Goal: Book appointment/travel/reservation

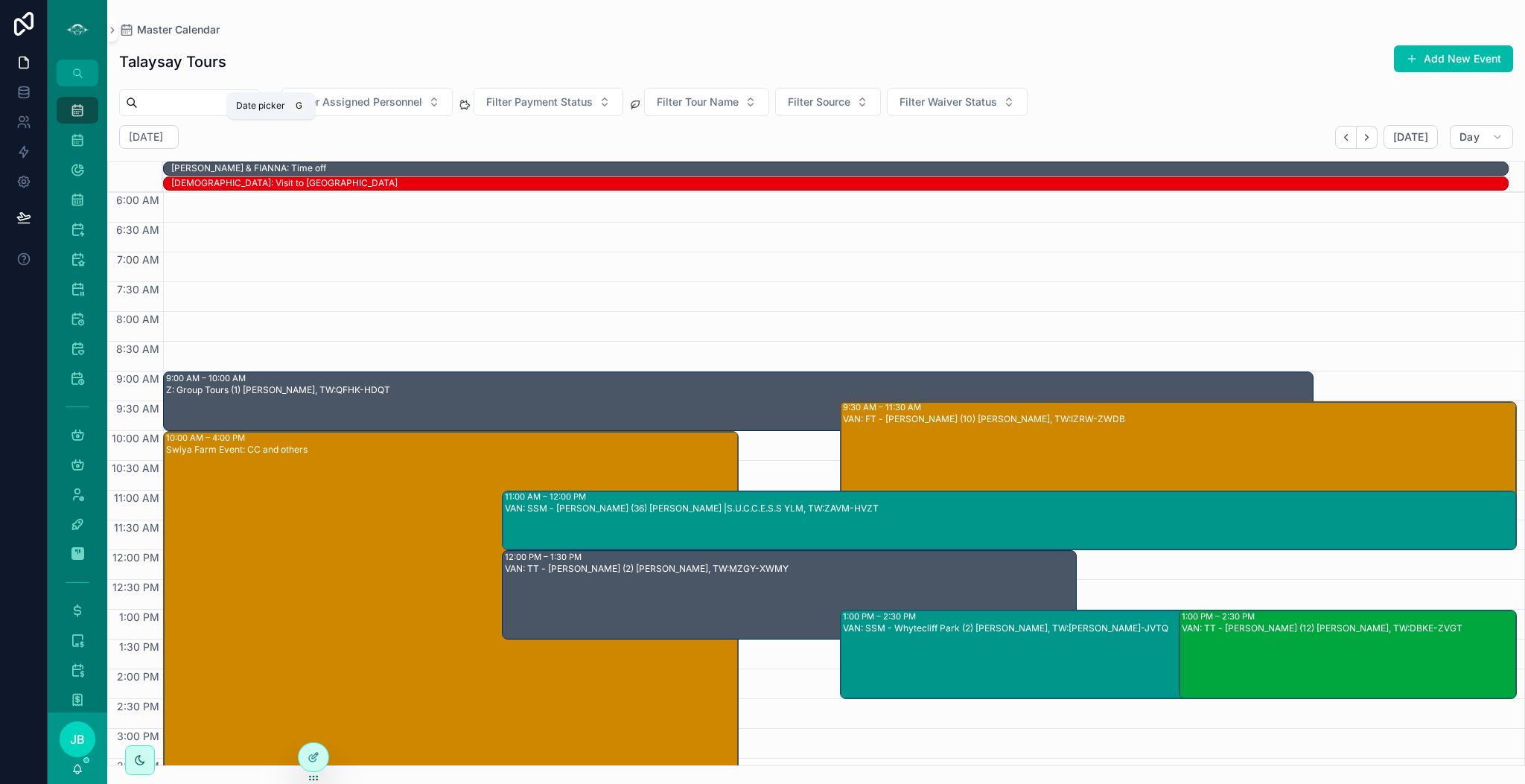
click at [179, 128] on div "[DATE]" at bounding box center [149, 137] width 60 height 24
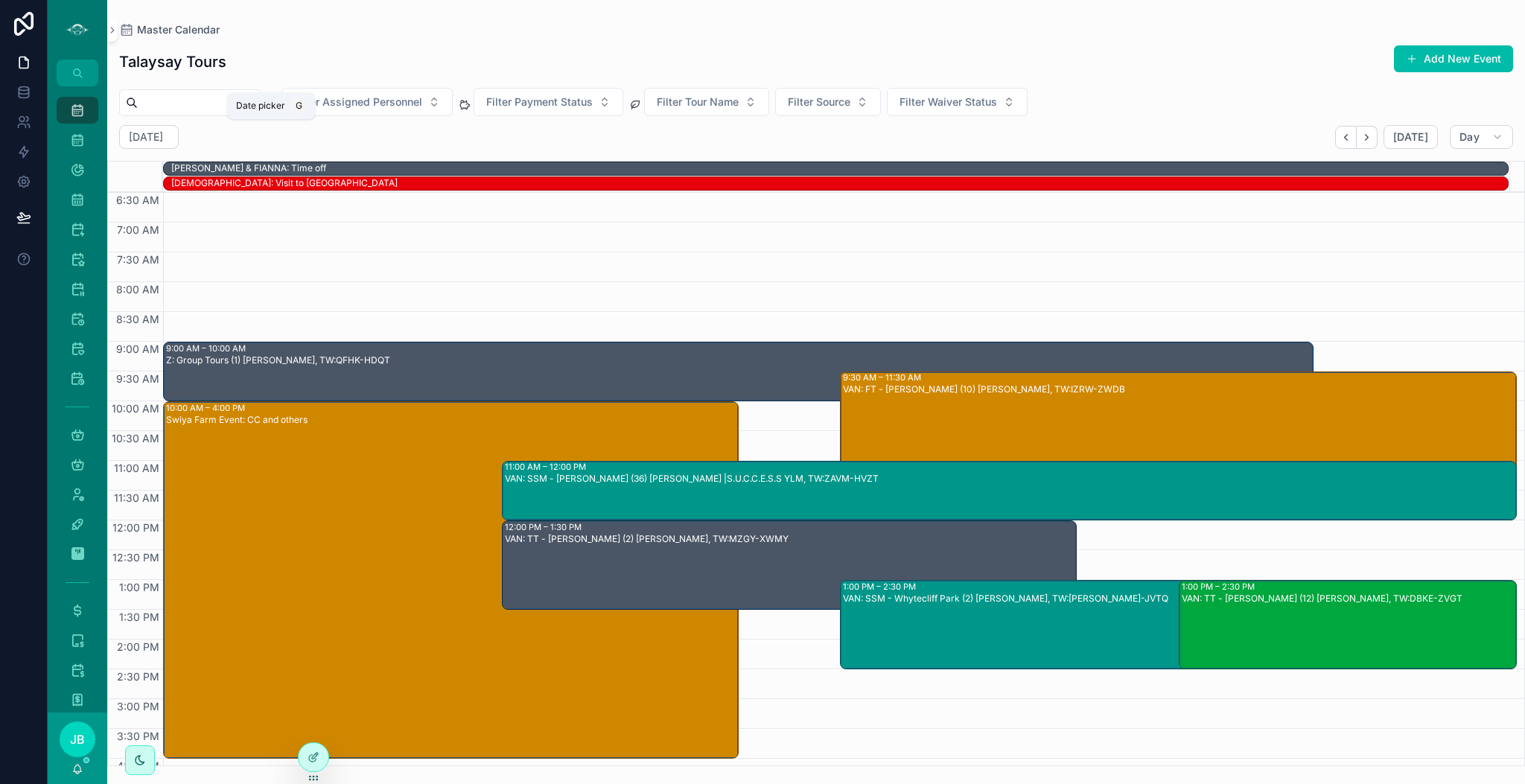
select select "****"
select select "*"
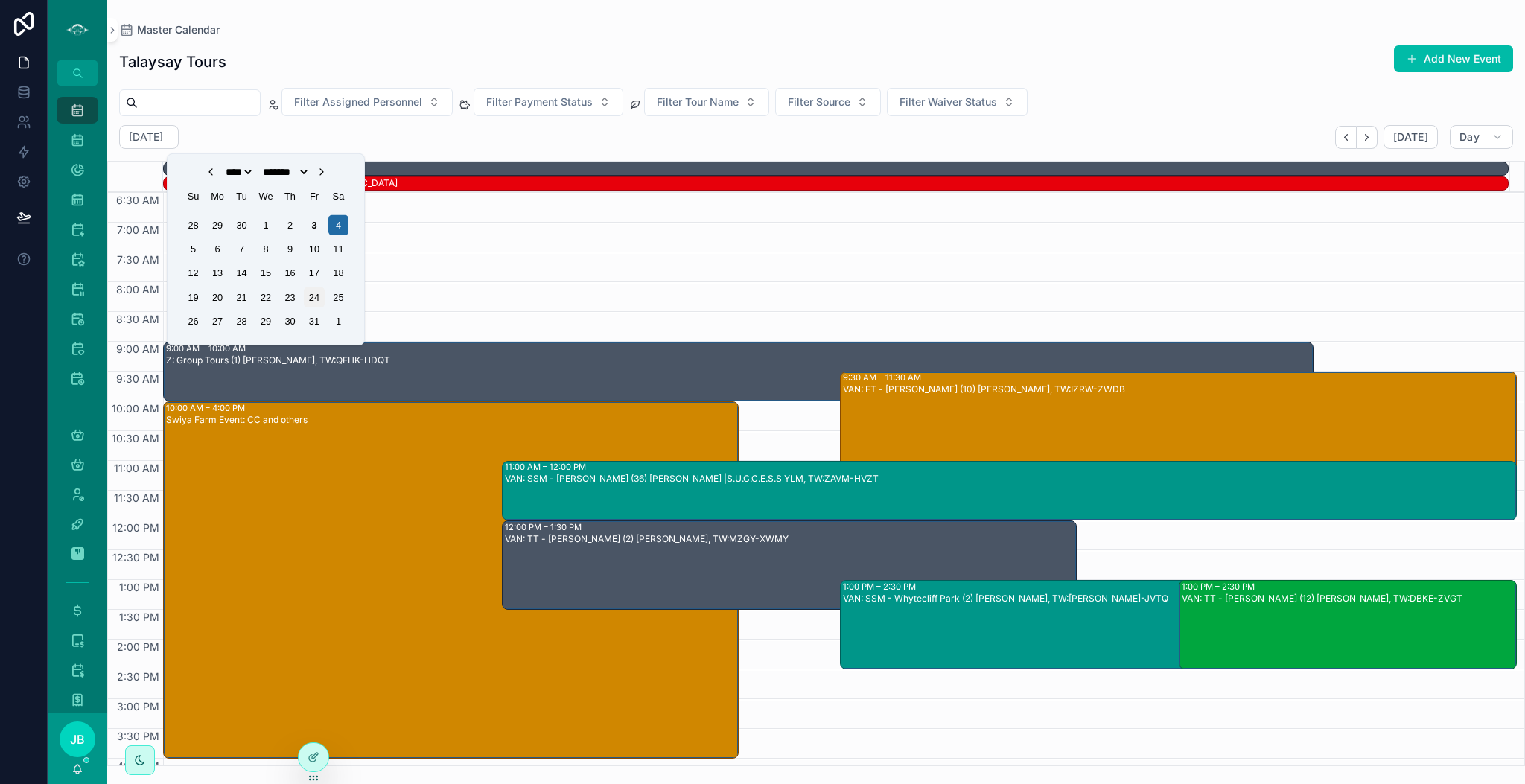
click at [314, 300] on div "24" at bounding box center [314, 297] width 20 height 20
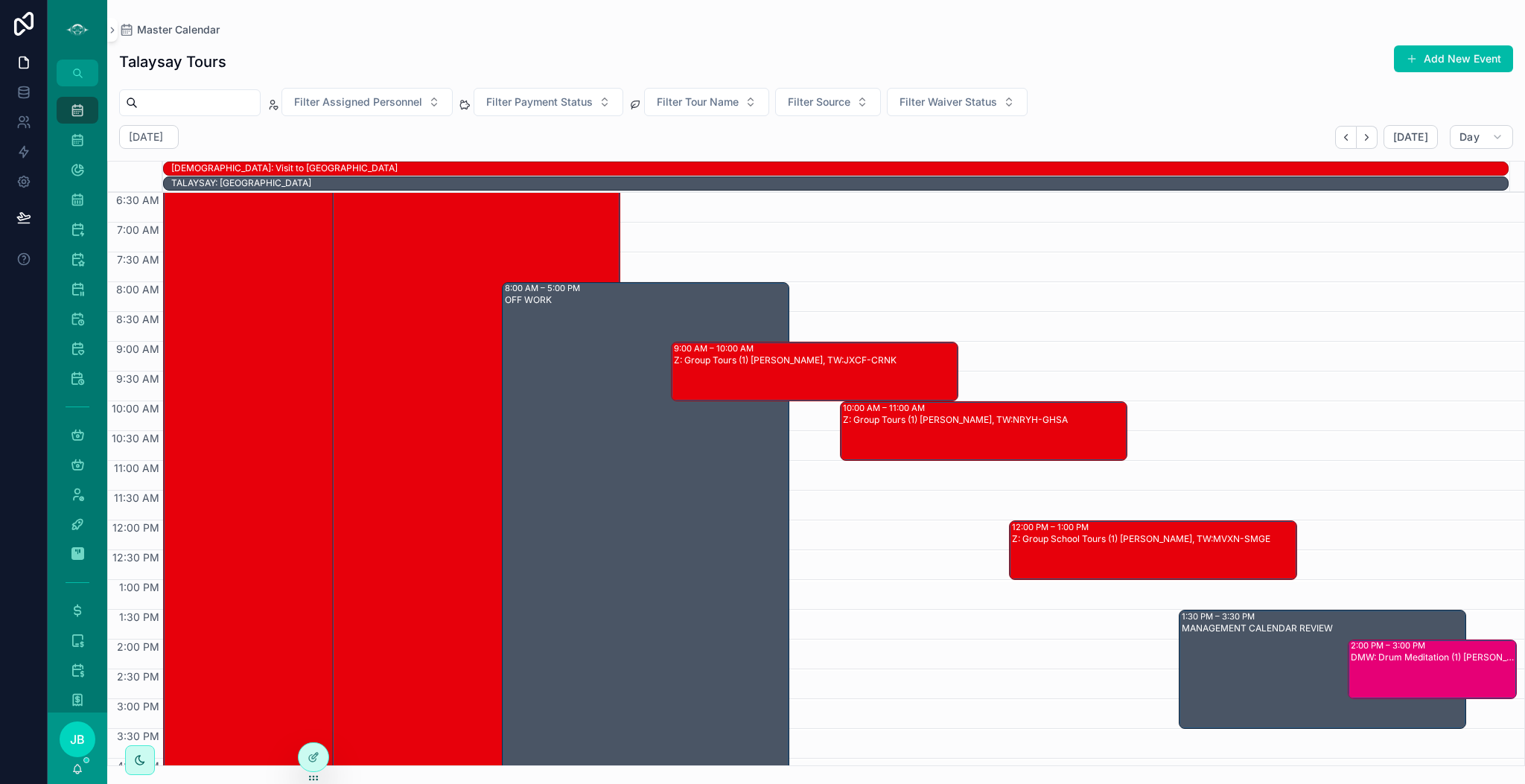
scroll to position [42, 0]
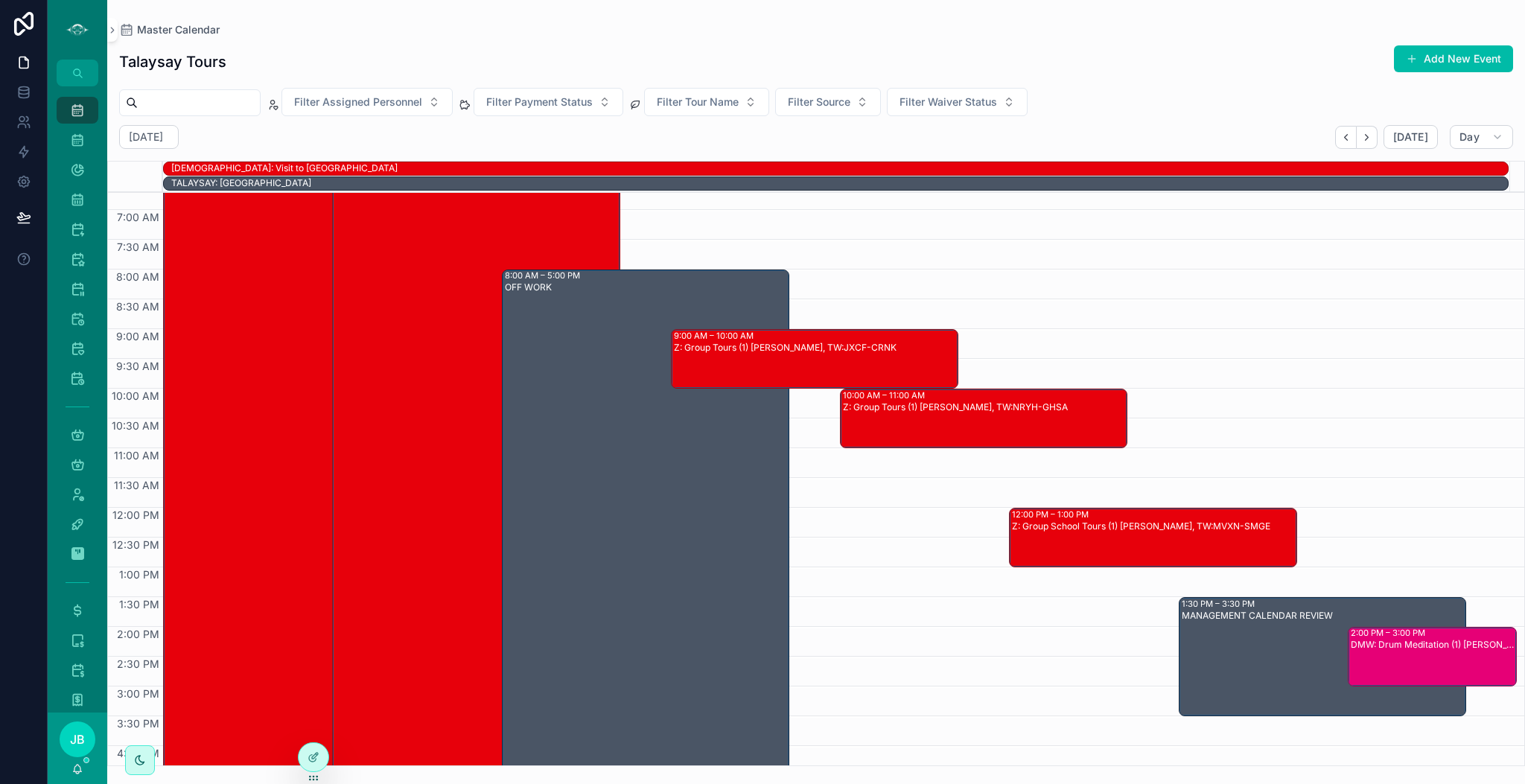
click at [1381, 643] on div "DMW: Drum Meditation (1) [PERSON_NAME], TW:JAUM-PBCE" at bounding box center [1433, 645] width 165 height 12
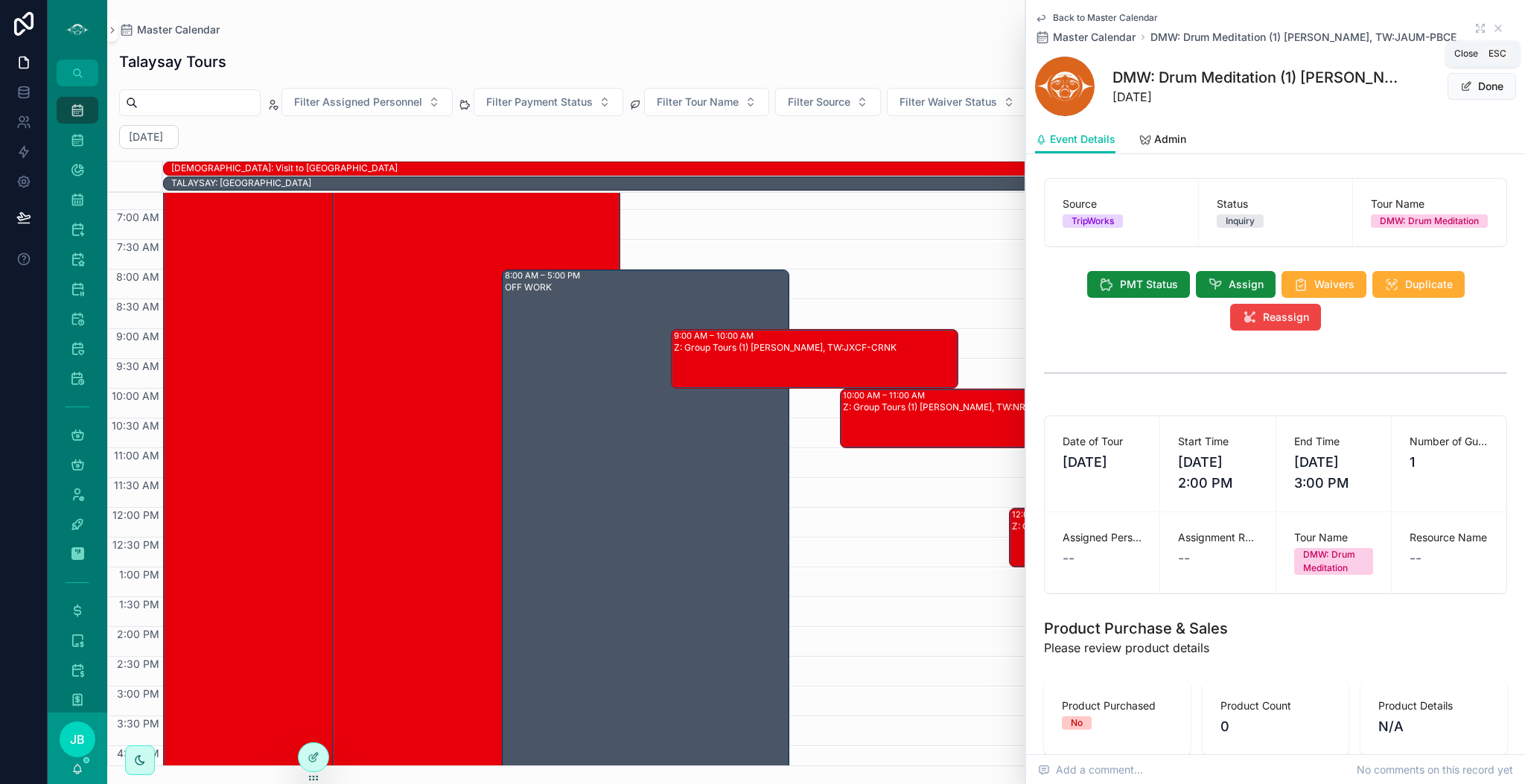
click at [1495, 31] on icon "scrollable content" at bounding box center [1498, 28] width 6 height 6
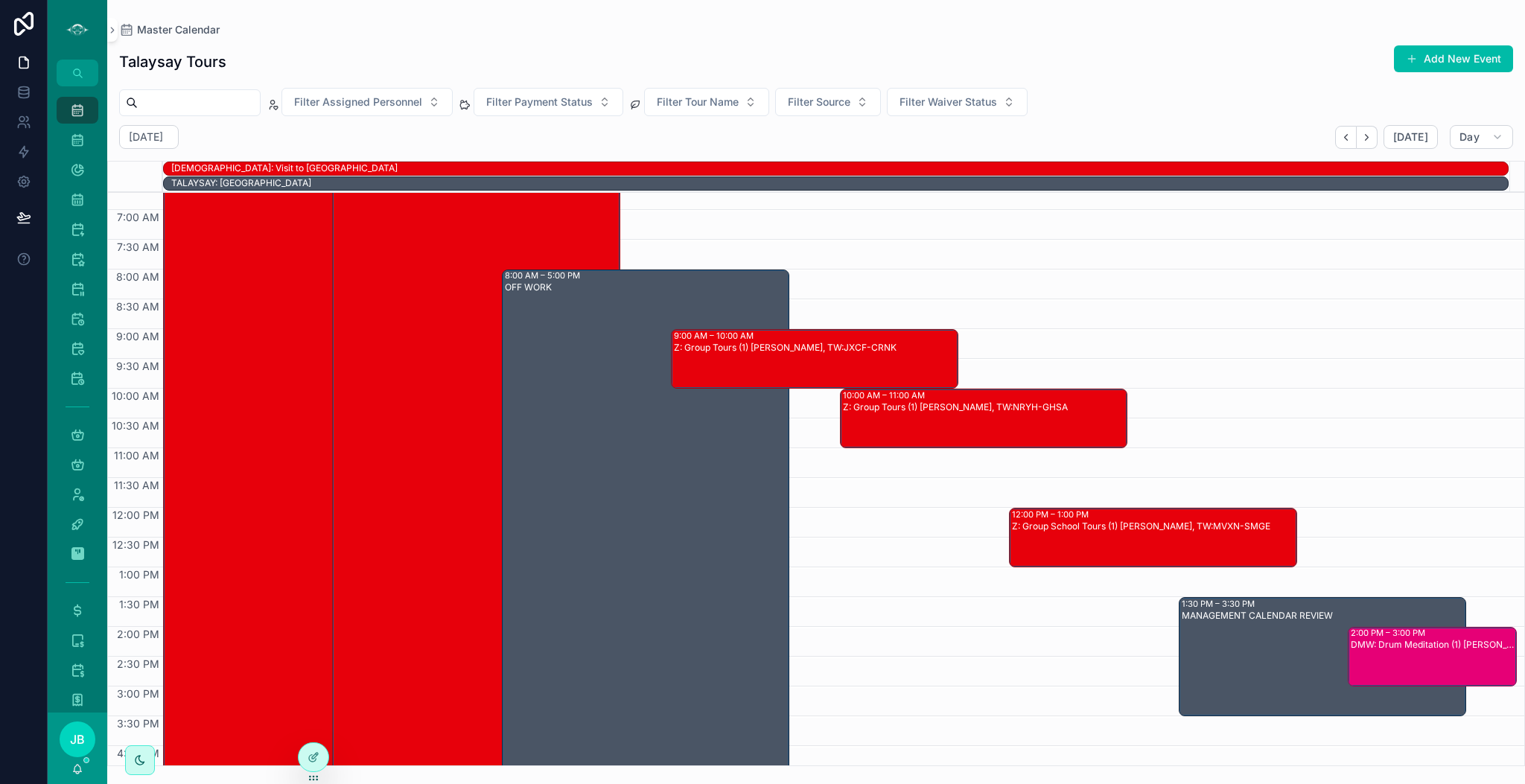
click at [832, 359] on div "Z: Group Tours (1) [PERSON_NAME], TW:JXCF-CRNK" at bounding box center [815, 370] width 283 height 57
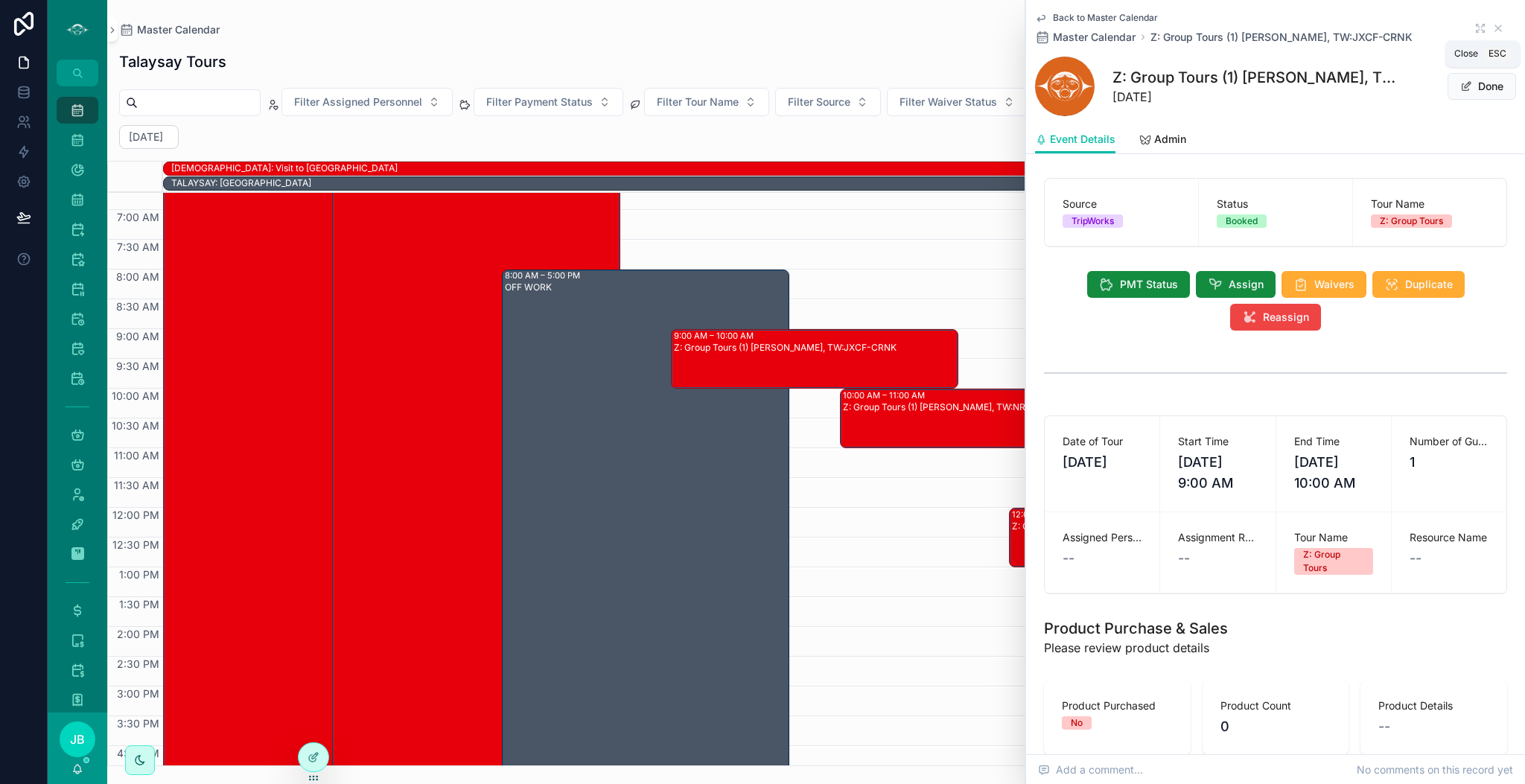
click at [1492, 25] on icon "scrollable content" at bounding box center [1498, 28] width 12 height 12
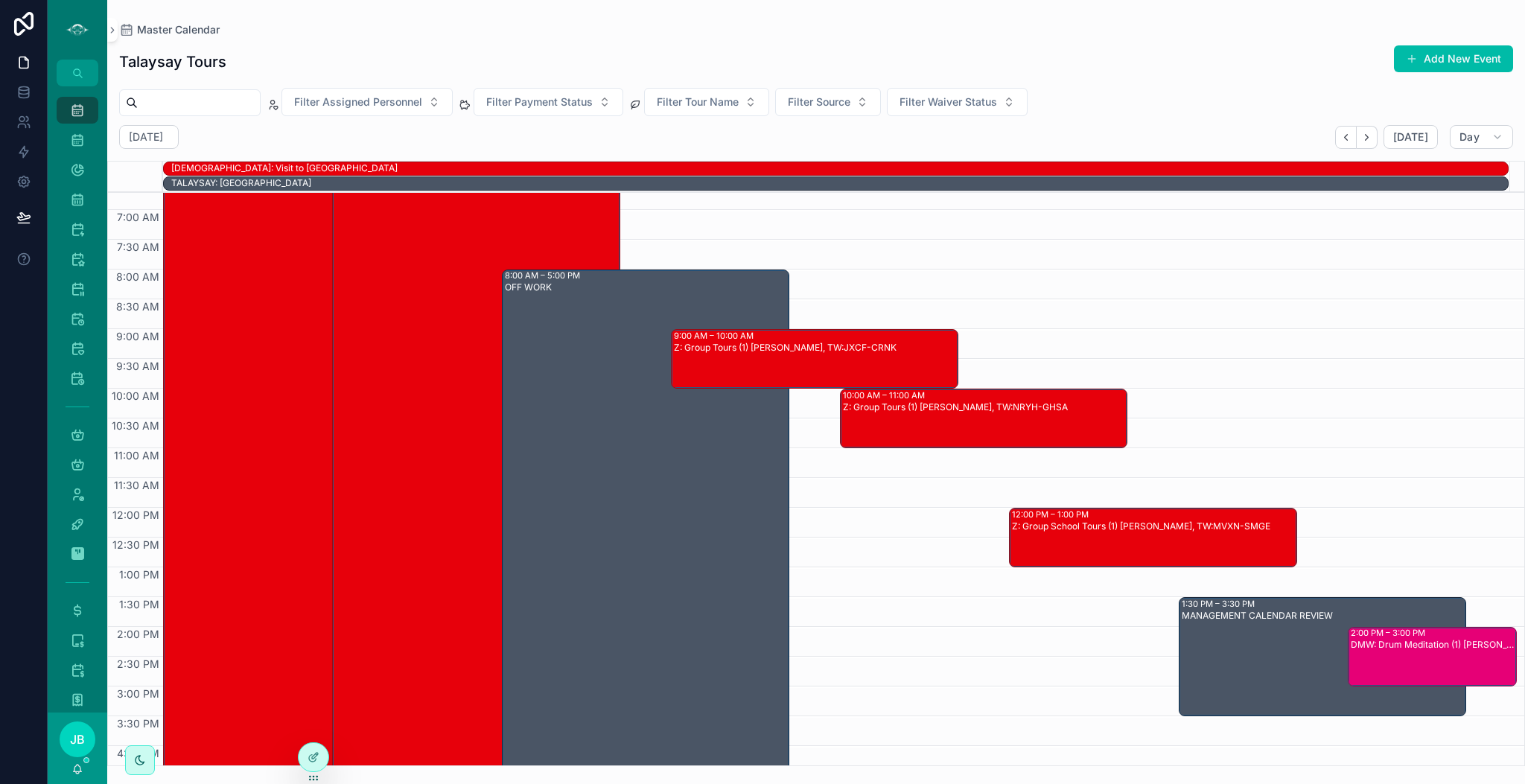
click at [1039, 437] on div "Z: Group Tours (1) [PERSON_NAME], TW:NRYH-GHSA" at bounding box center [985, 429] width 283 height 57
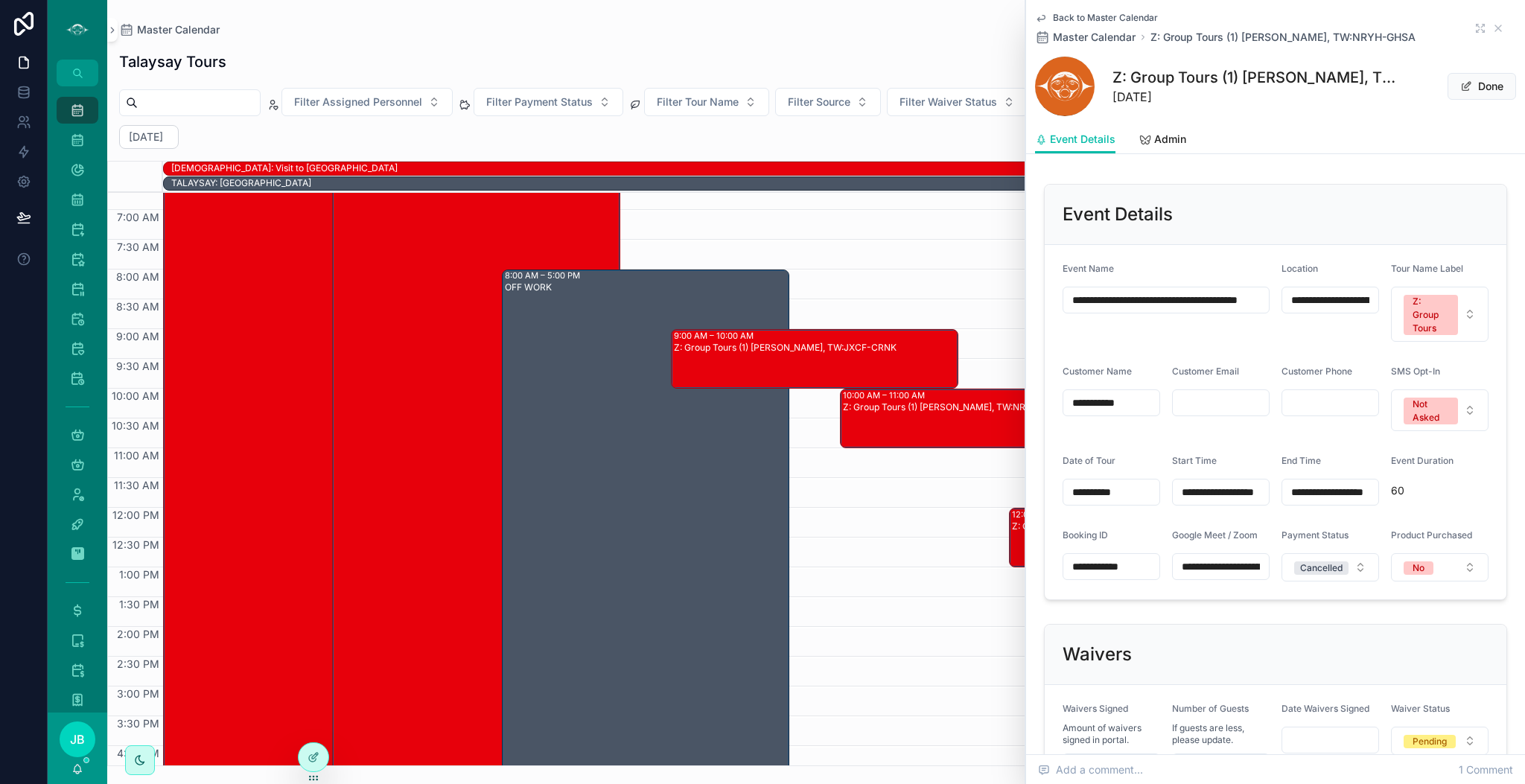
scroll to position [657, 0]
click at [1413, 316] on div "Z: Group Tours" at bounding box center [1431, 314] width 37 height 40
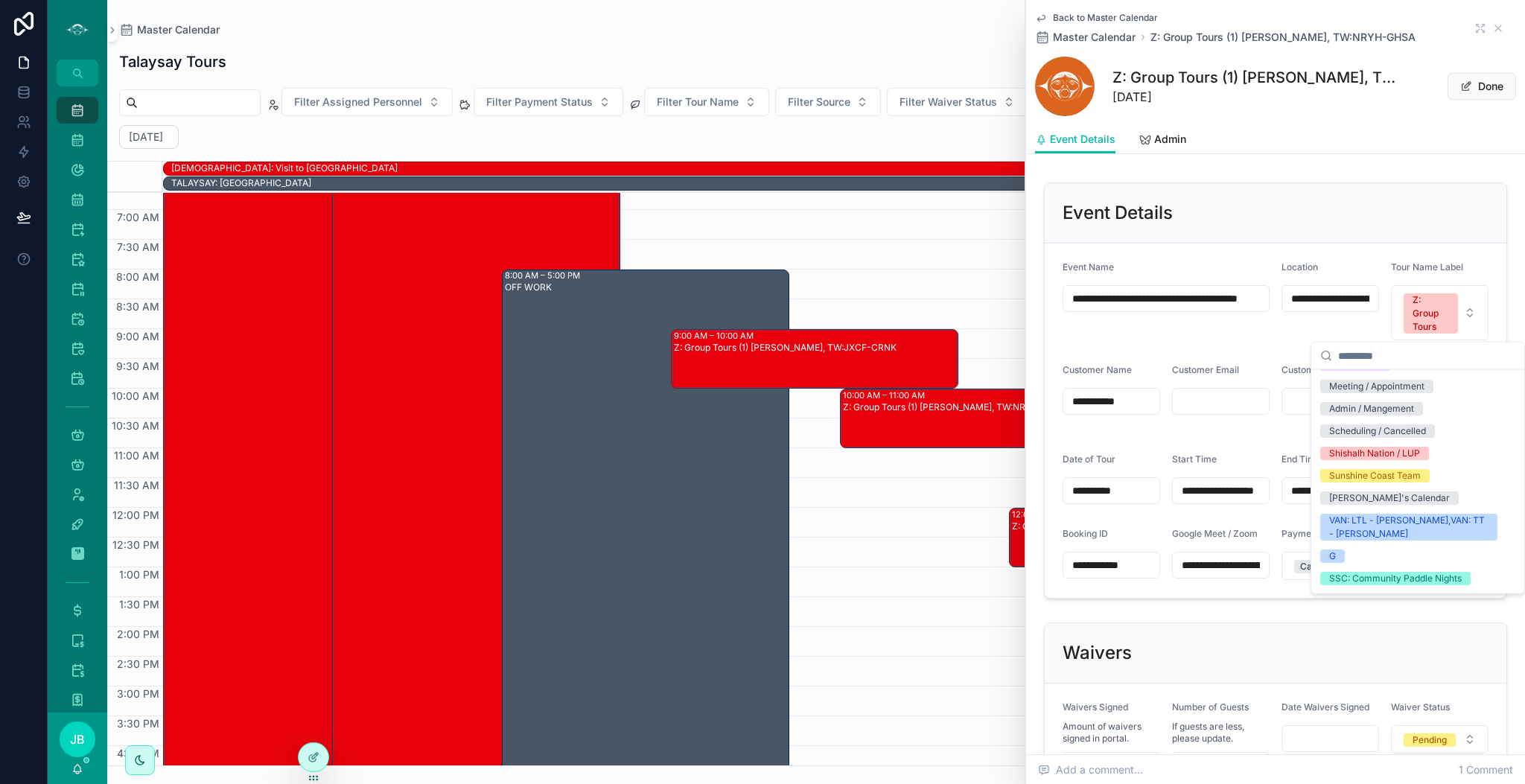
scroll to position [1862, 0]
click at [1409, 441] on div "Scheduling / Cancelled" at bounding box center [1418, 430] width 207 height 22
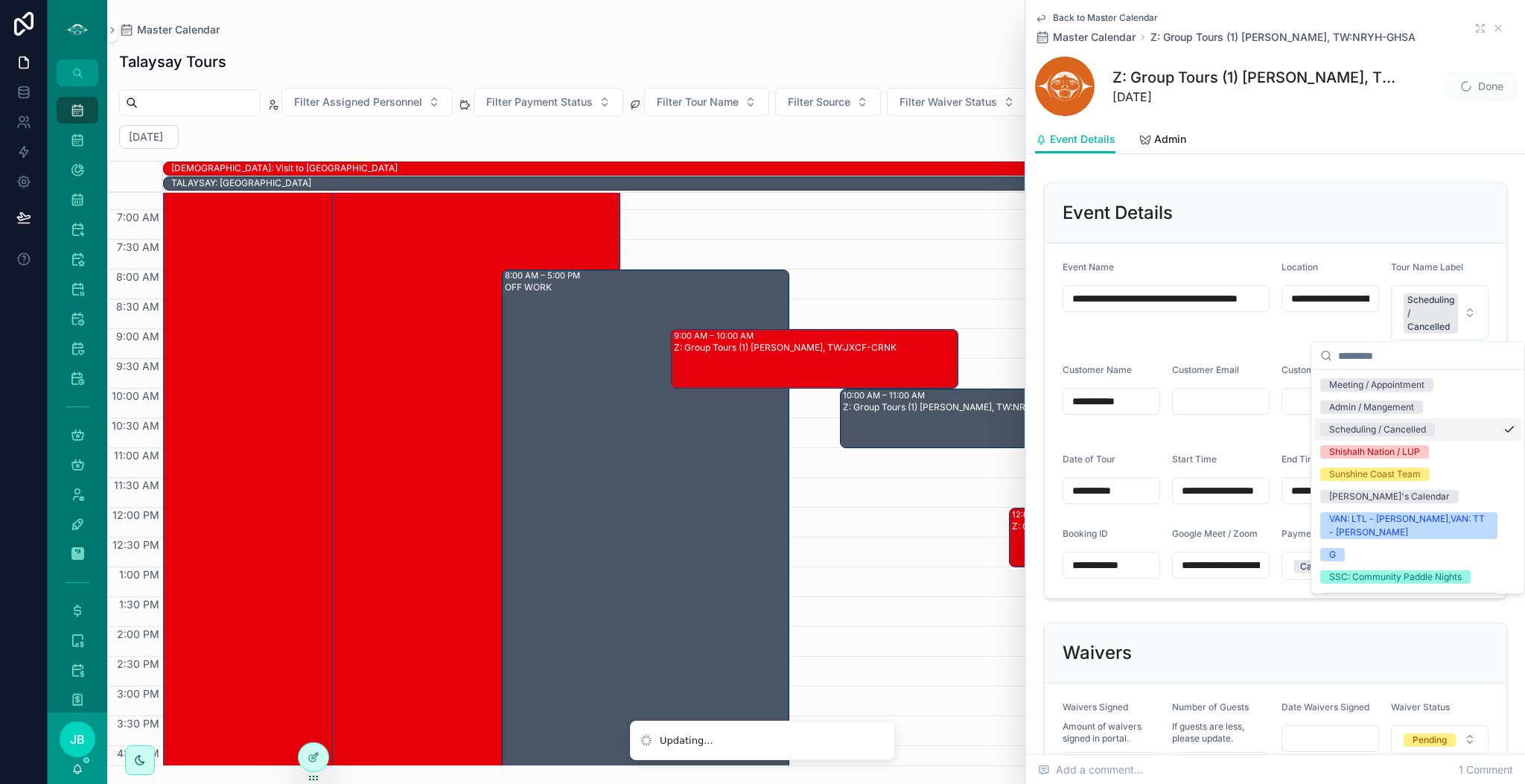
scroll to position [671, 0]
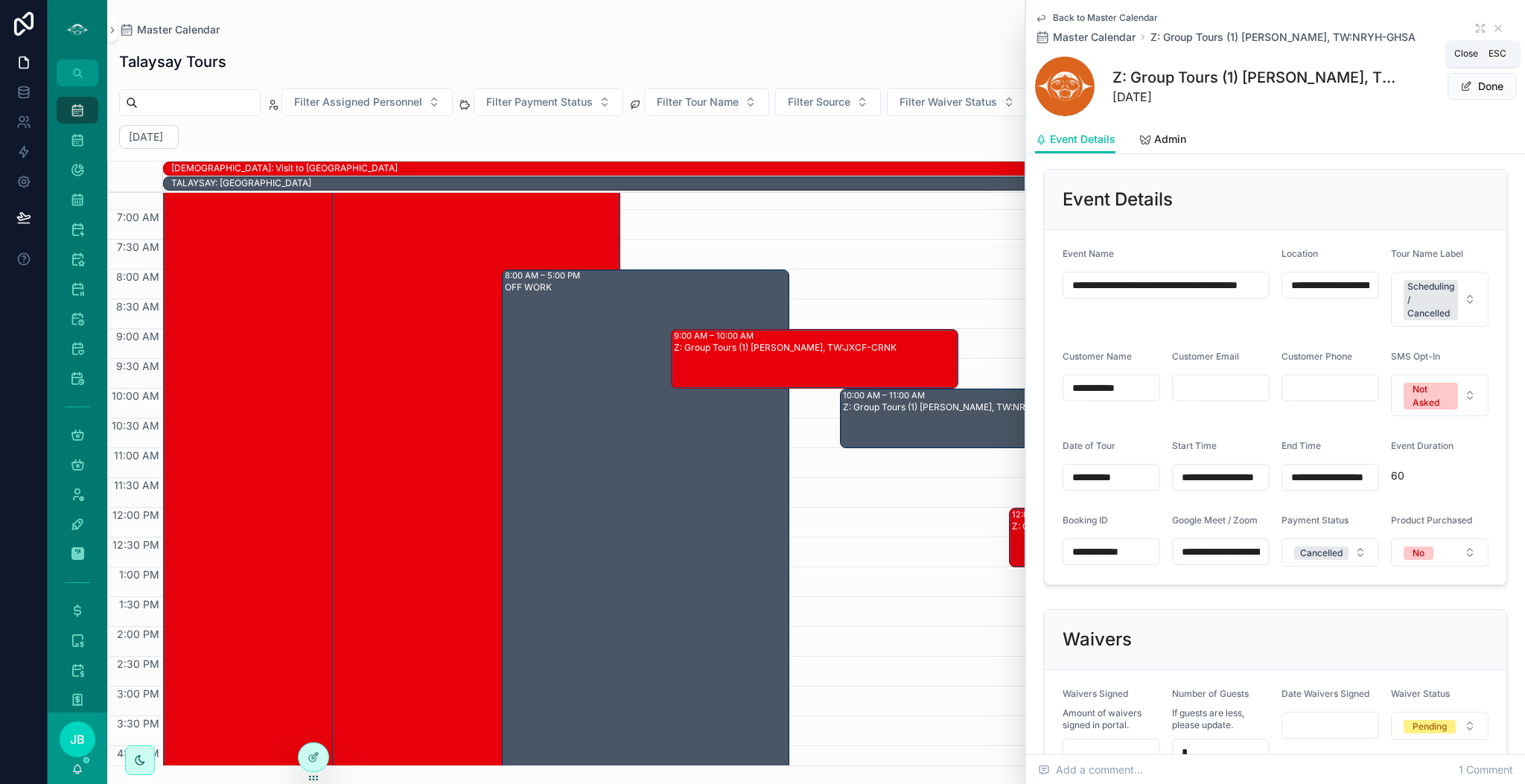
click at [1492, 28] on icon "scrollable content" at bounding box center [1498, 28] width 12 height 12
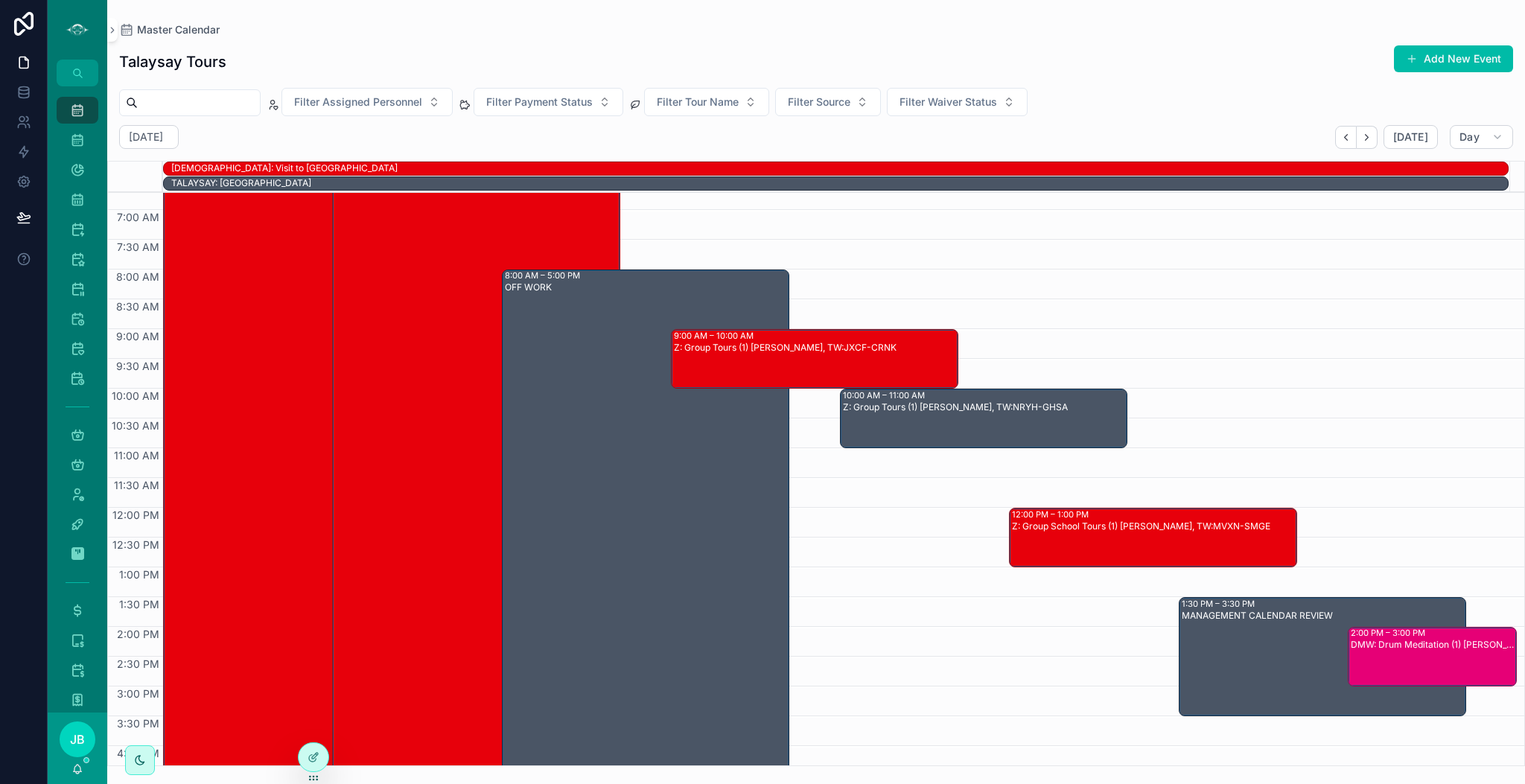
click at [1151, 525] on div "Z: Group School Tours (1) [PERSON_NAME], TW:MVXN-SMGE" at bounding box center [1154, 526] width 283 height 12
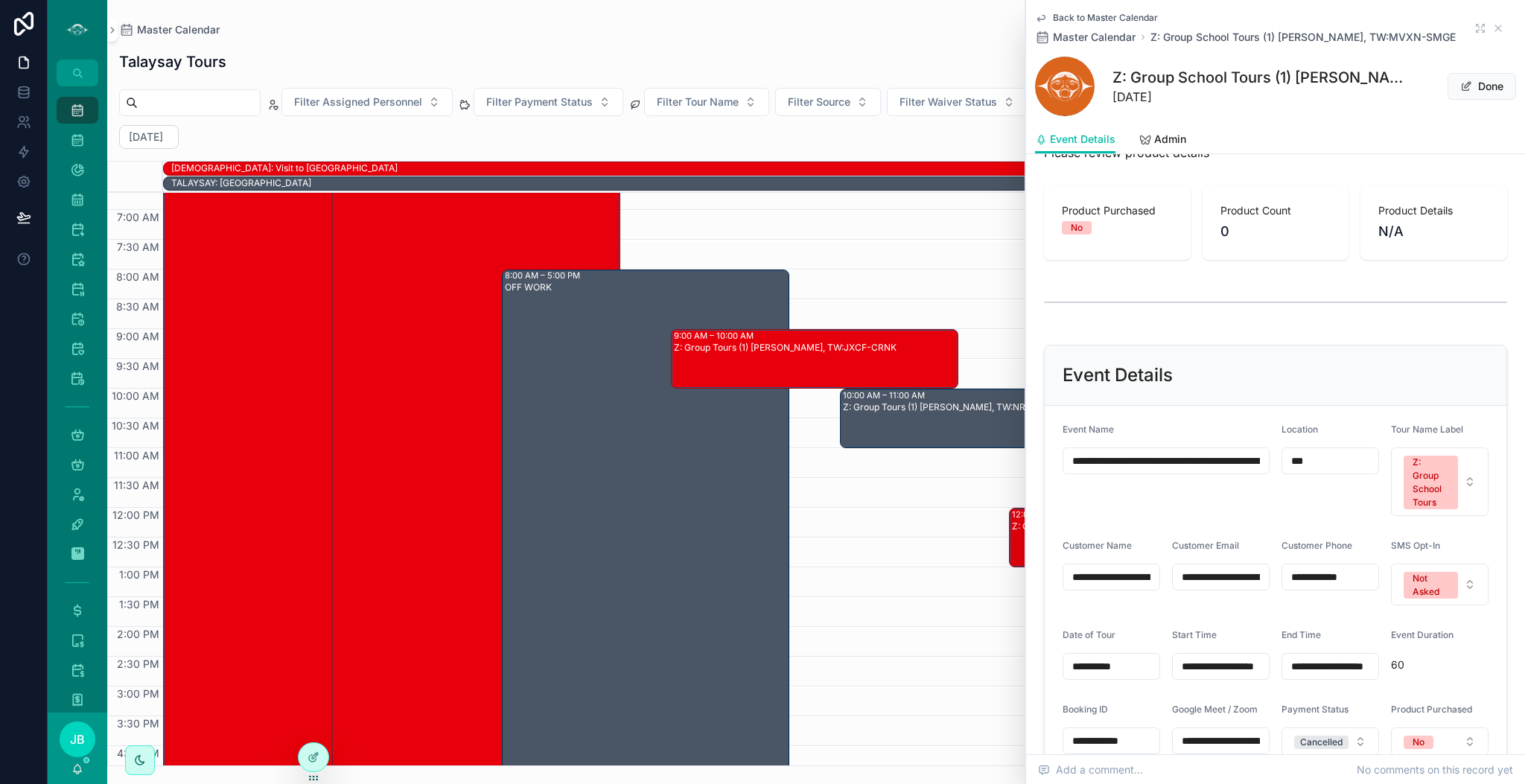
scroll to position [496, 0]
click at [1447, 499] on button "Z: Group School Tours" at bounding box center [1440, 481] width 98 height 69
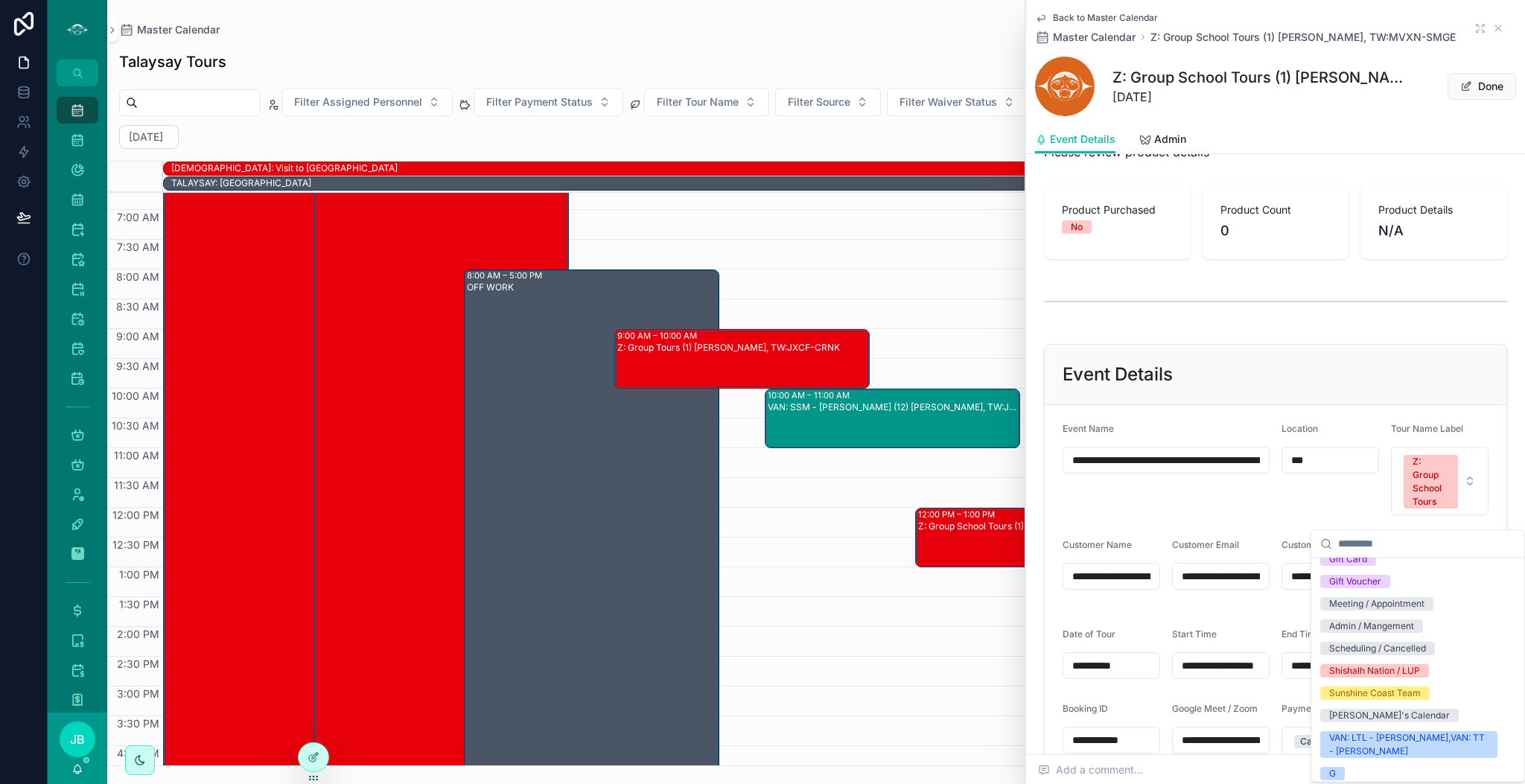
scroll to position [1871, 0]
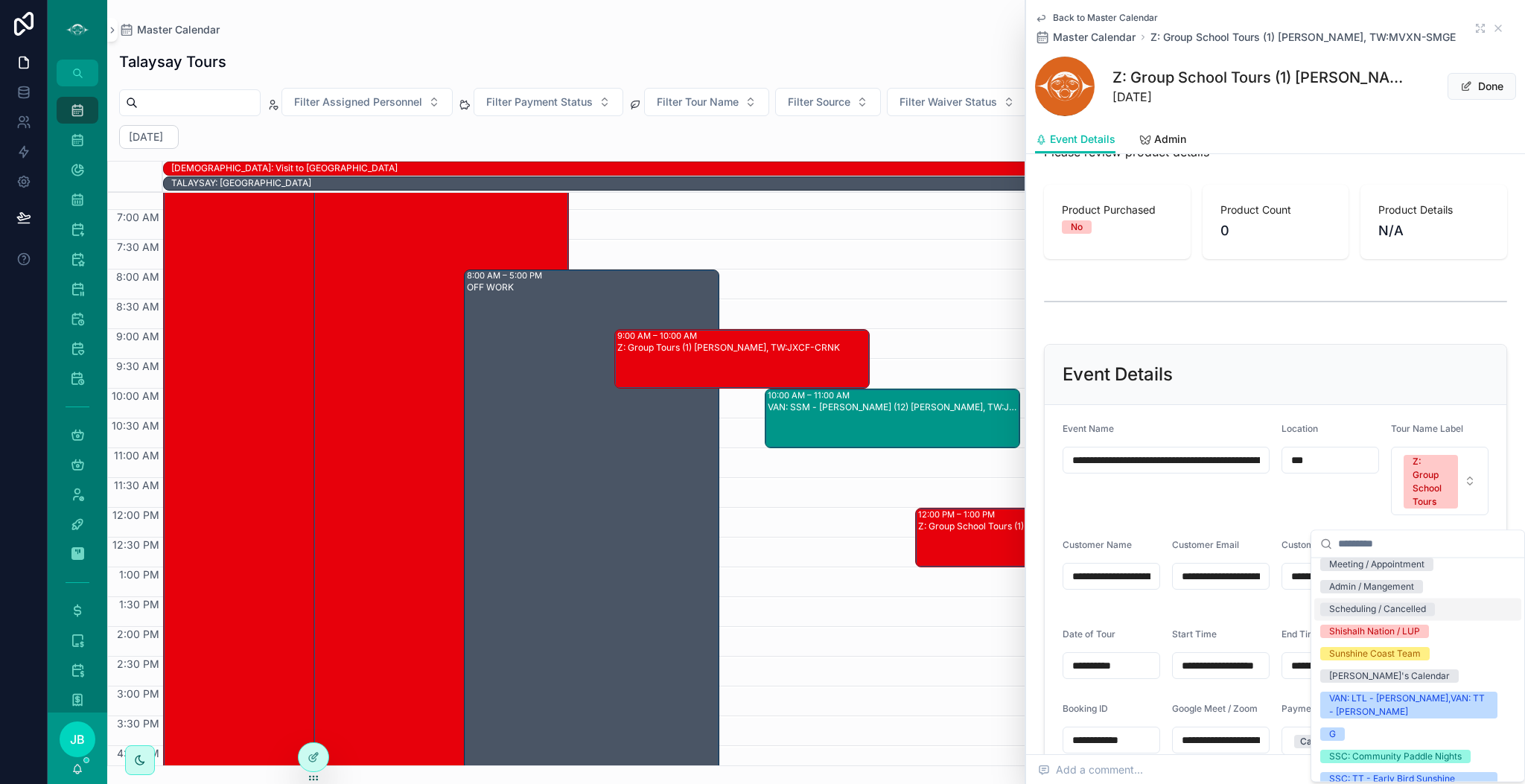
click at [1383, 620] on div "Scheduling / Cancelled" at bounding box center [1418, 609] width 207 height 22
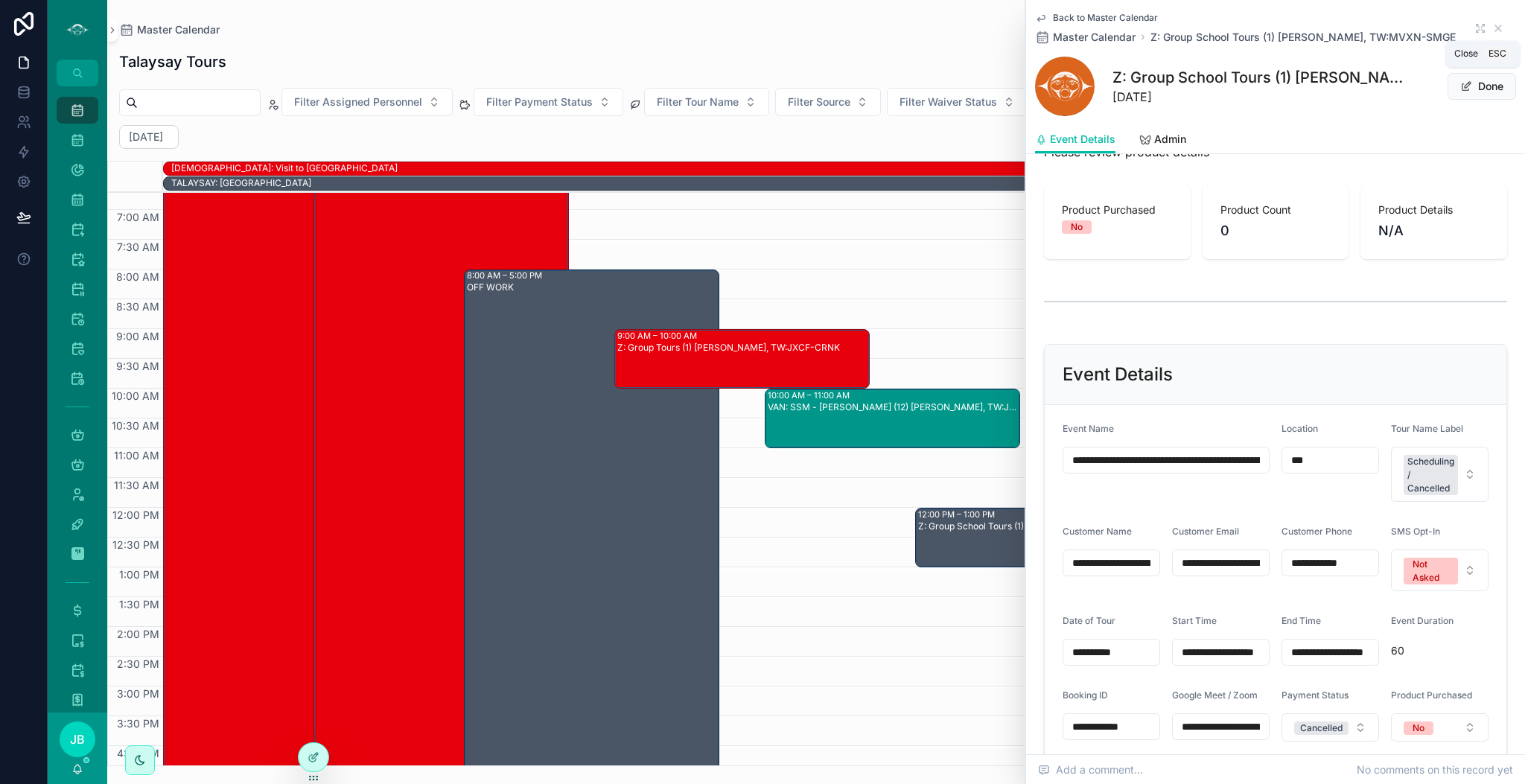
click at [1492, 28] on icon "scrollable content" at bounding box center [1498, 28] width 12 height 12
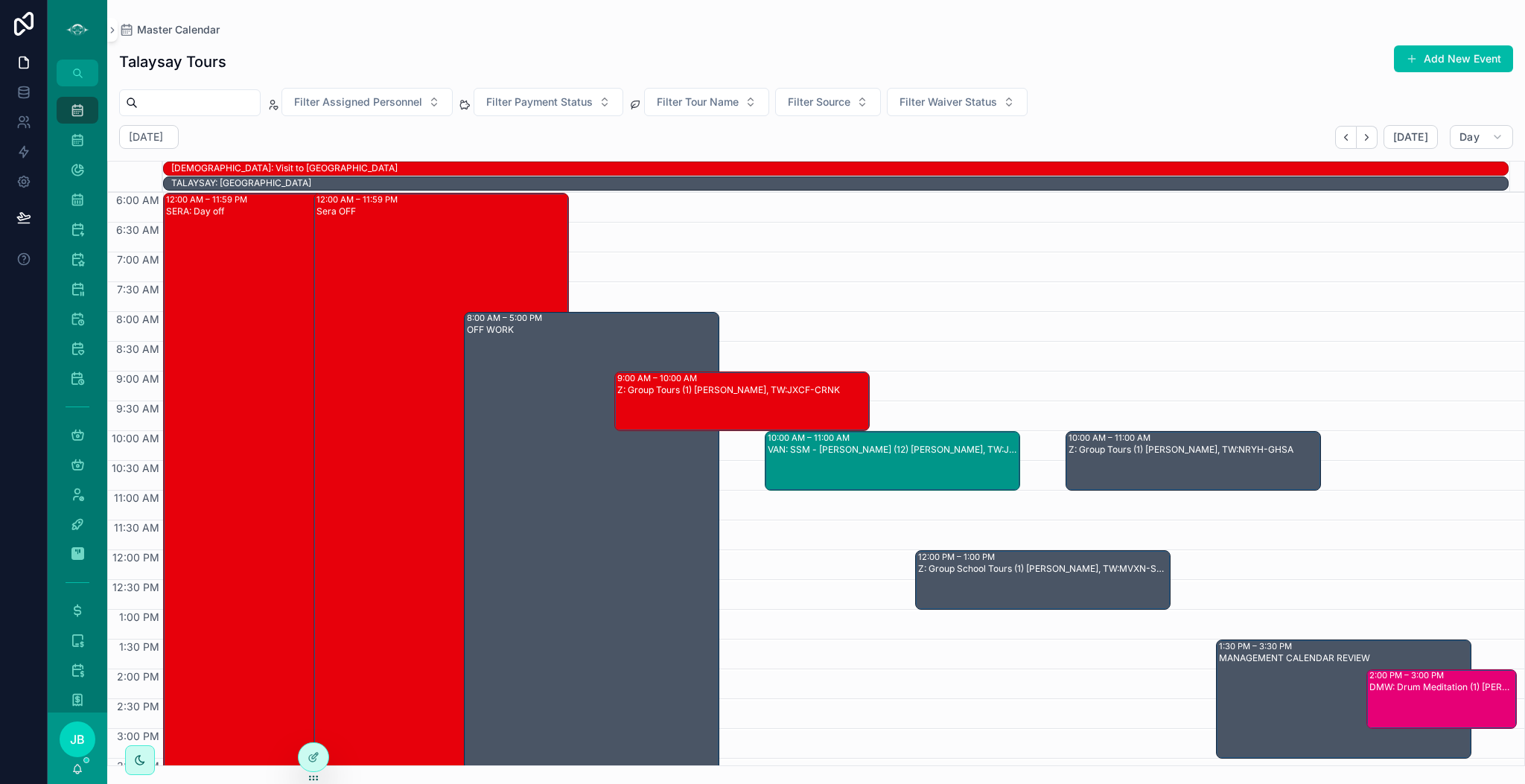
click at [935, 459] on div "VAN: SSM - [PERSON_NAME] (12) [PERSON_NAME], TW:JGZX-RAIH" at bounding box center [893, 472] width 251 height 57
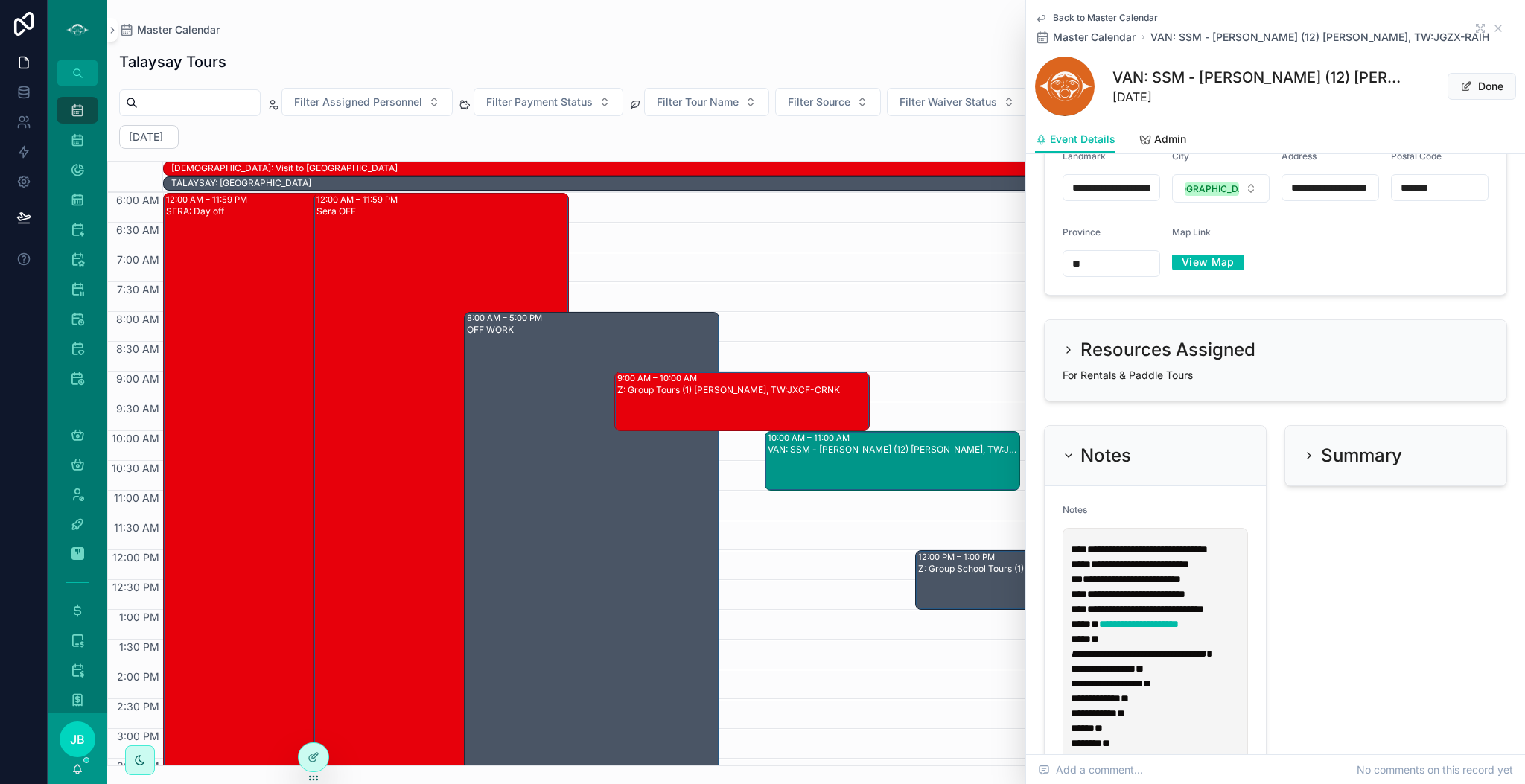
scroll to position [1509, 0]
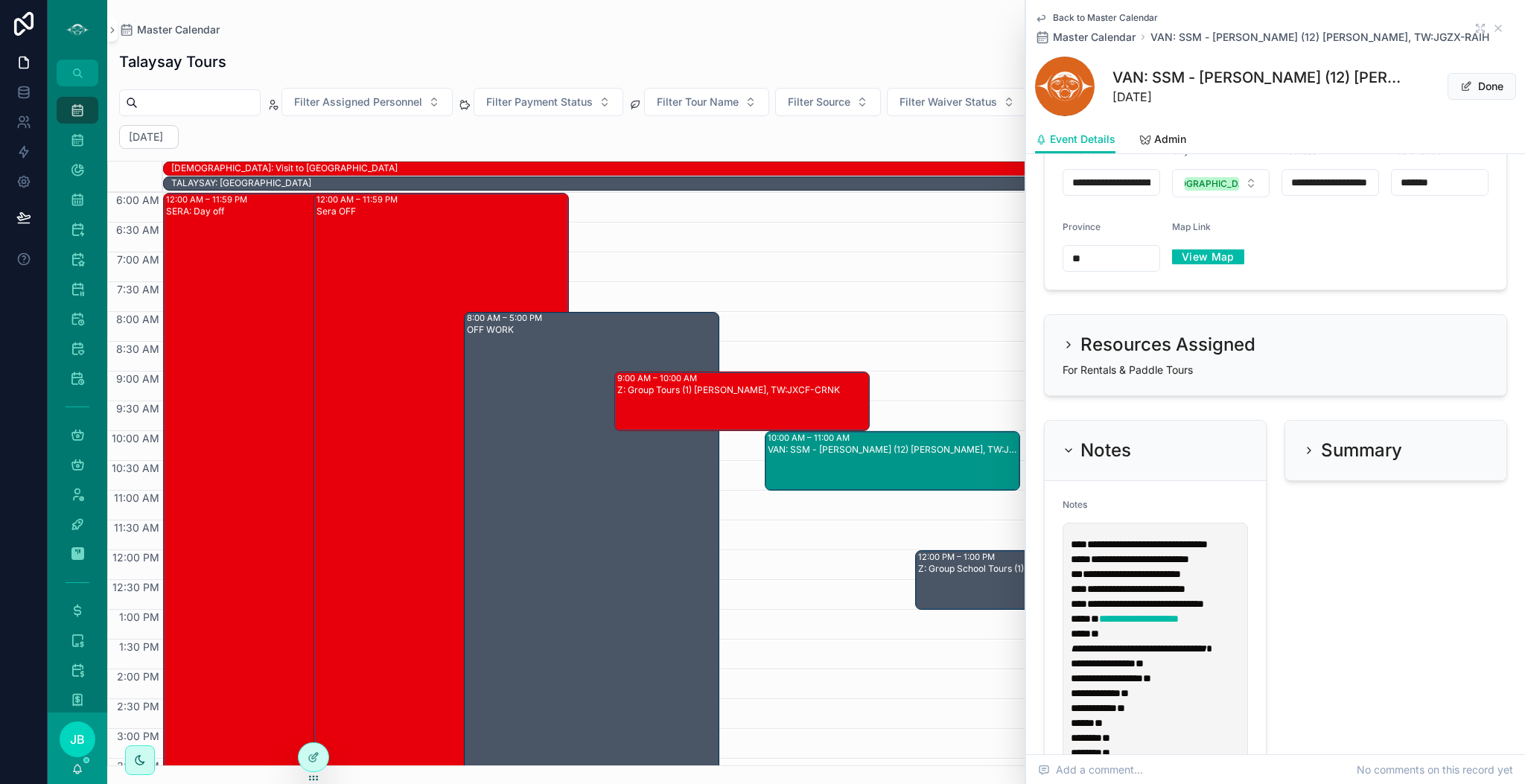
click at [1113, 596] on p "**********" at bounding box center [1158, 566] width 175 height 60
click at [1231, 596] on p "**********" at bounding box center [1158, 566] width 175 height 60
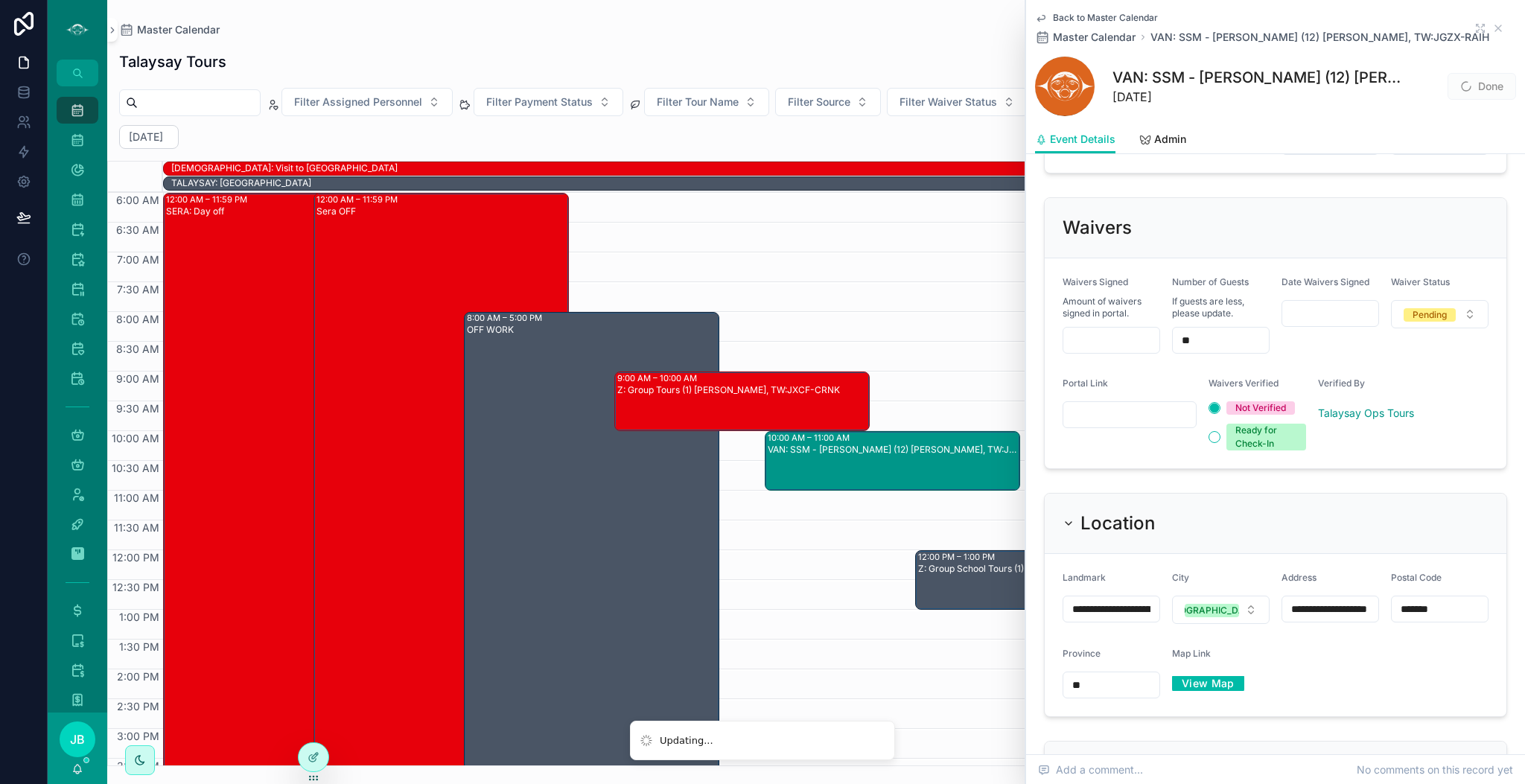
scroll to position [385, 0]
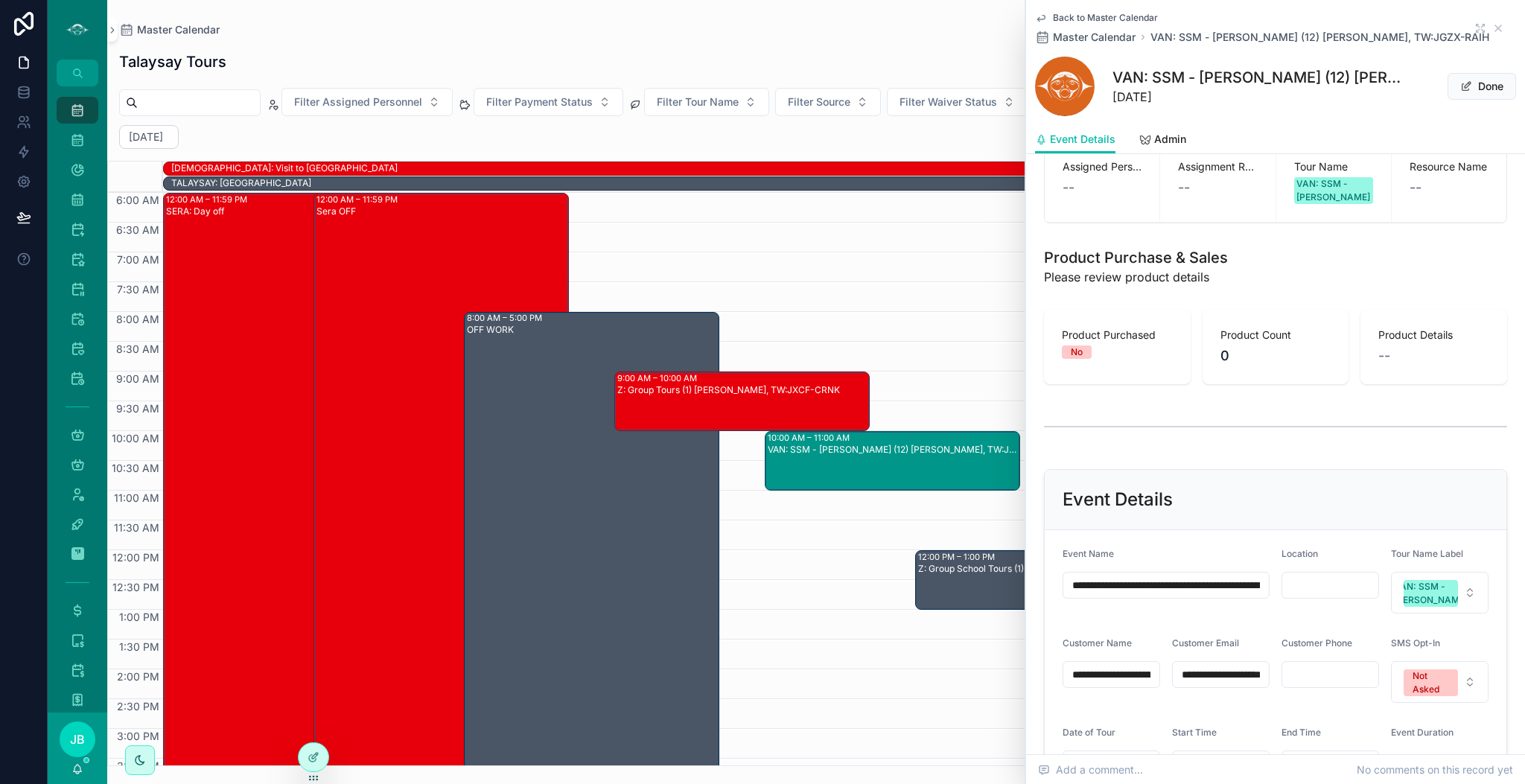
click at [1492, 24] on icon "scrollable content" at bounding box center [1498, 28] width 12 height 12
